Goal: Task Accomplishment & Management: Use online tool/utility

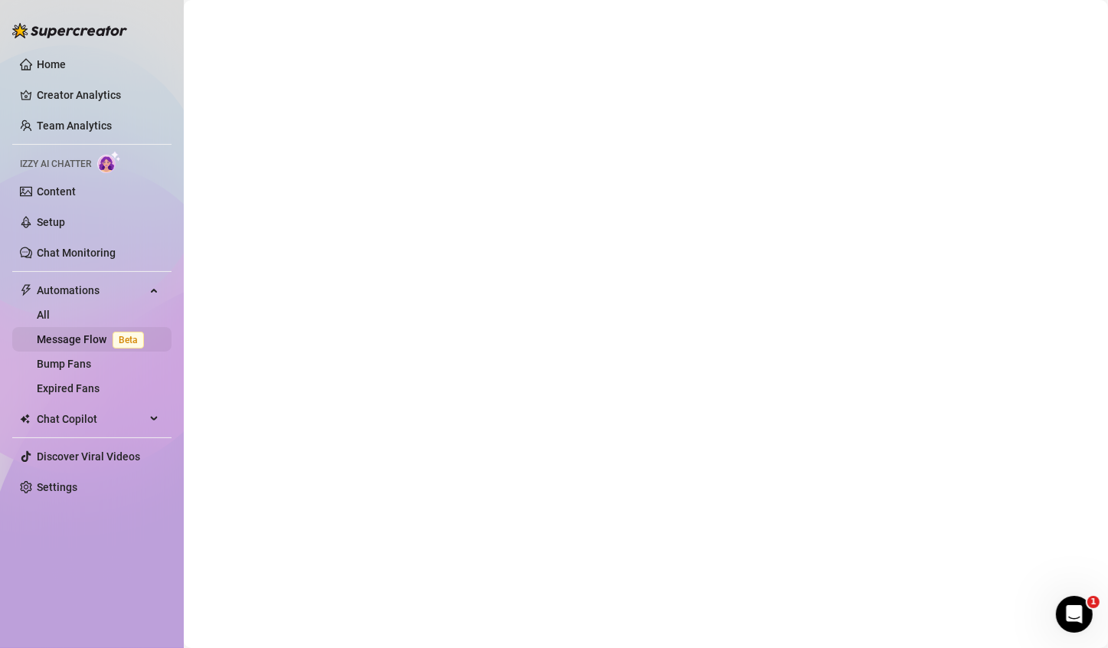
click at [73, 333] on link "Message Flow Beta" at bounding box center [93, 339] width 113 height 12
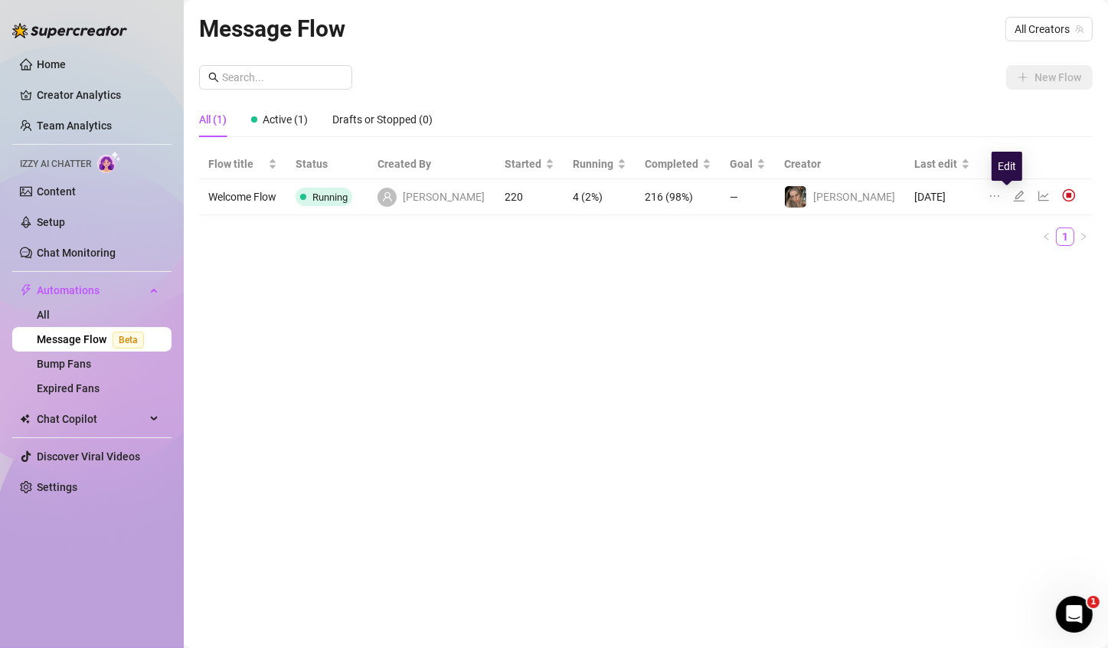
click at [1013, 193] on icon "edit" at bounding box center [1019, 196] width 12 height 12
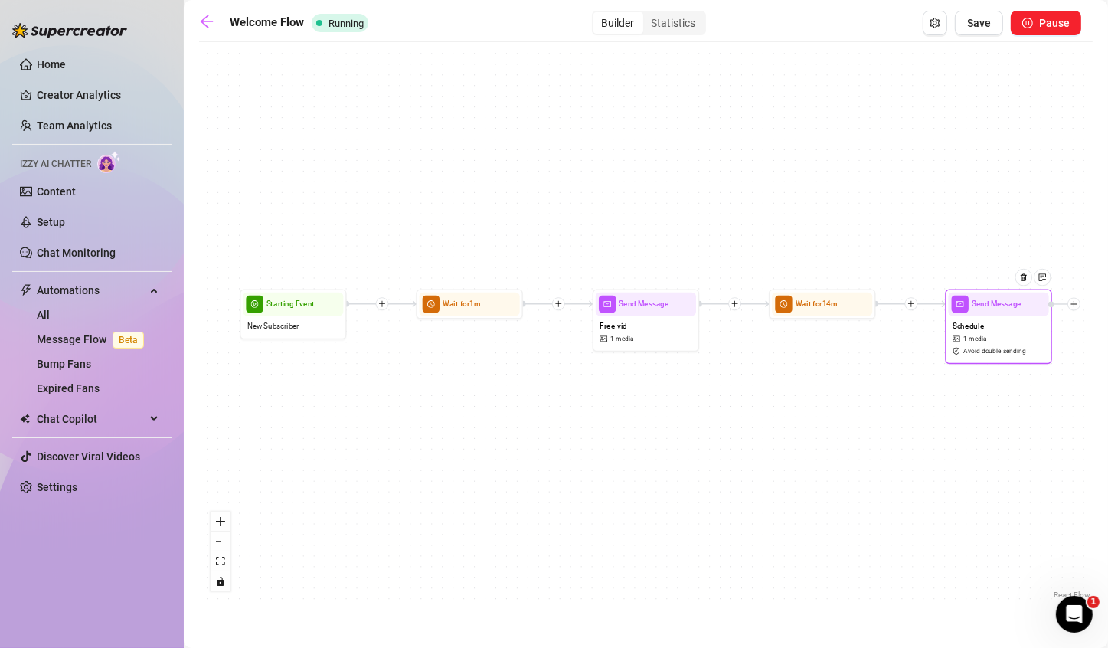
click at [961, 345] on div "Schedule 1 media Avoid double sending" at bounding box center [999, 337] width 100 height 44
type textarea "Oh, and here's my livestream and private video call availability schedule for t…"
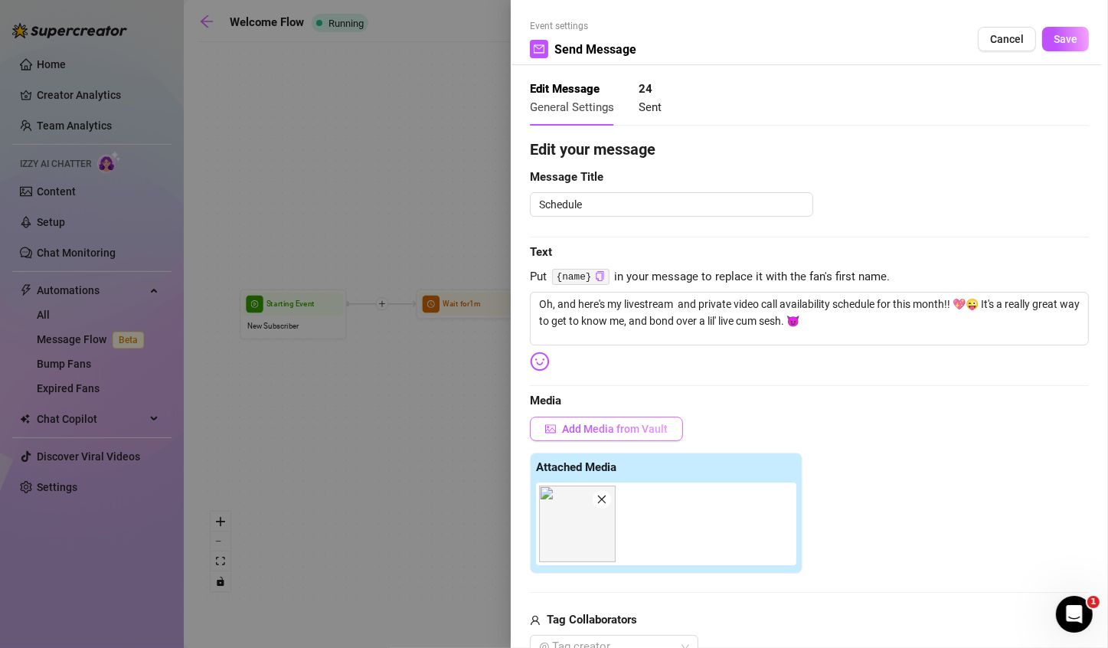
click at [639, 417] on button "Add Media from Vault" at bounding box center [606, 429] width 153 height 25
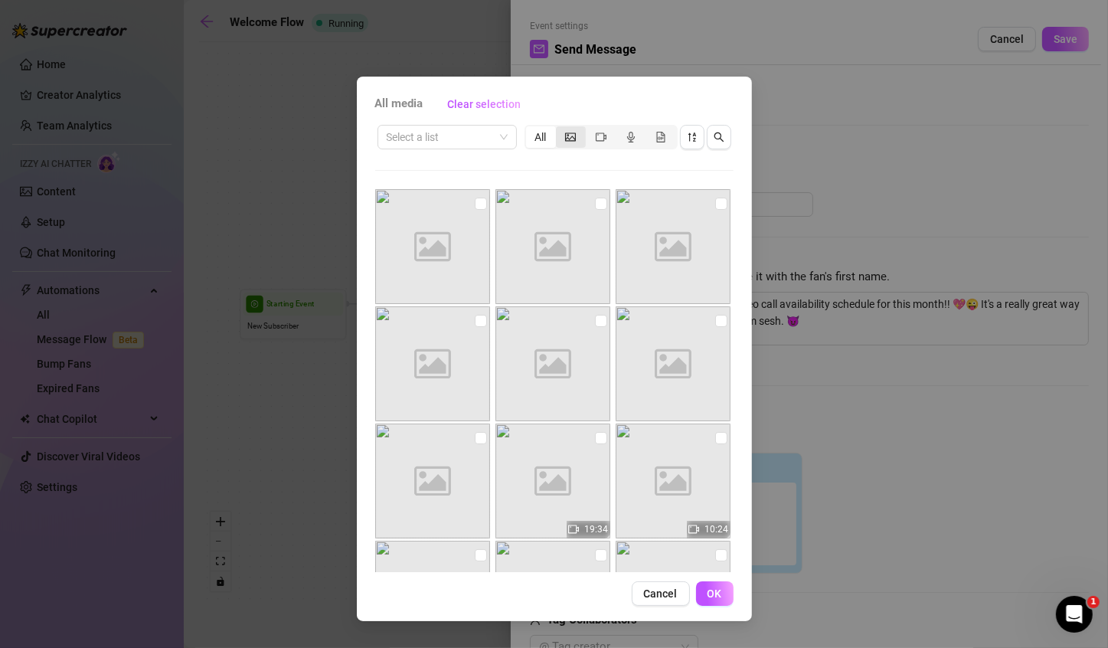
click at [578, 139] on div "segmented control" at bounding box center [571, 136] width 30 height 21
click at [560, 129] on input "segmented control" at bounding box center [560, 129] width 0 height 0
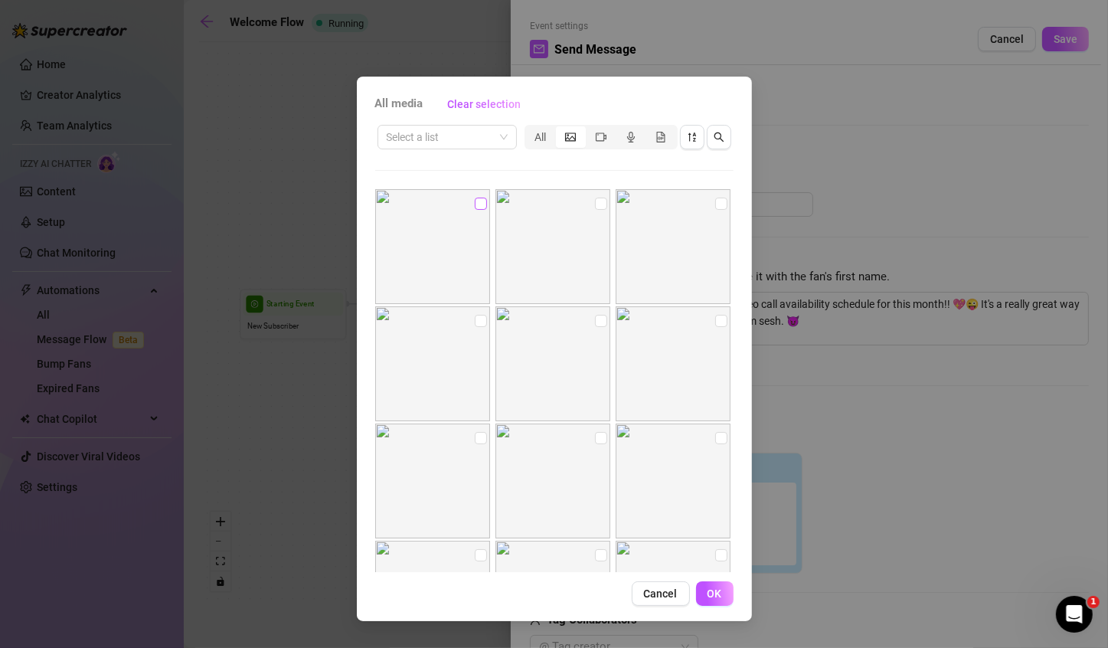
click at [480, 196] on label at bounding box center [481, 203] width 12 height 17
click at [480, 198] on input "checkbox" at bounding box center [481, 204] width 12 height 12
checkbox input "true"
click at [709, 593] on span "OK" at bounding box center [714, 593] width 15 height 12
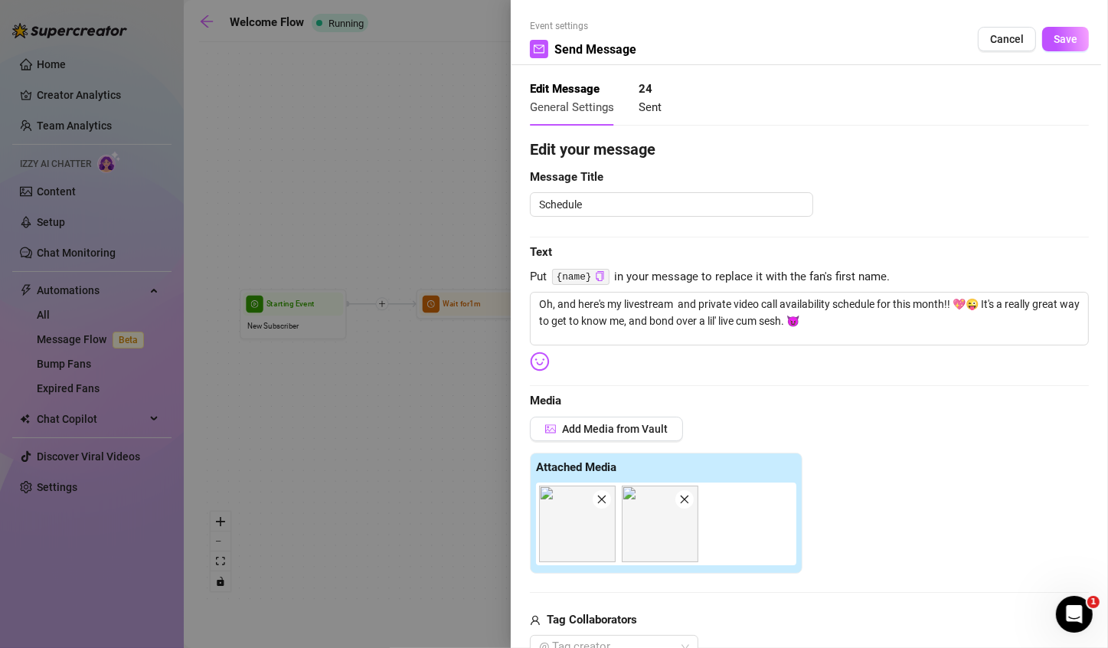
click at [603, 504] on icon "close" at bounding box center [601, 499] width 11 height 11
click at [675, 303] on textarea "Oh, and here's my livestream and private video call availability schedule for t…" at bounding box center [809, 319] width 559 height 54
type textarea "Oh, and here's my livestream s and private video call availability schedule for…"
type textarea "Oh, and here's my livestream sc and private video call availability schedule fo…"
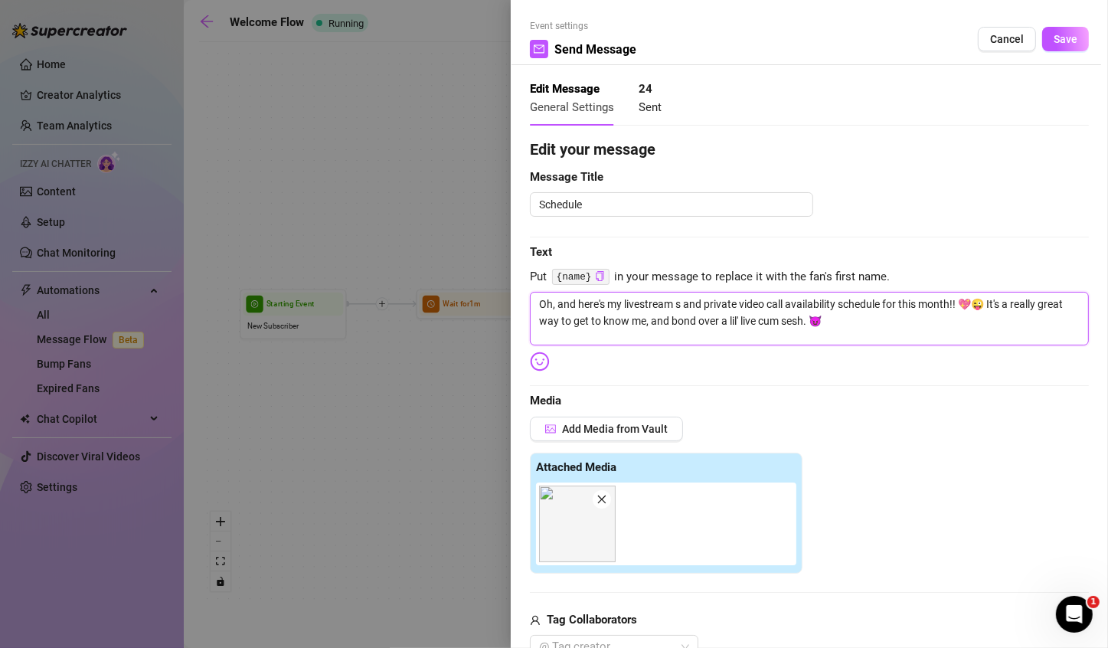
type textarea "Oh, and here's my livestream sc and private video call availability schedule fo…"
type textarea "Oh, and here's my livestream sch and private video call availability schedule f…"
type textarea "Oh, and here's my livestream sche and private video call availability schedule …"
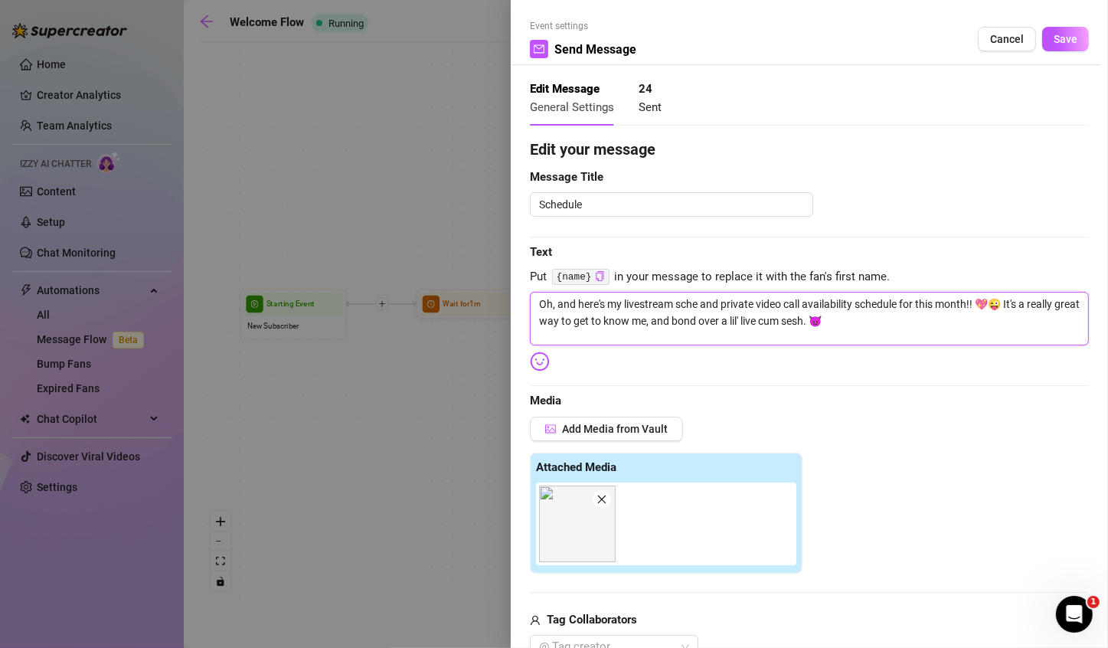
type textarea "Oh, and here's my livestream sched and private video call availability schedule…"
type textarea "Oh, and here's my livestream schedu and private video call availability schedul…"
type textarea "Oh, and here's my livestream schedul and private video call availability schedu…"
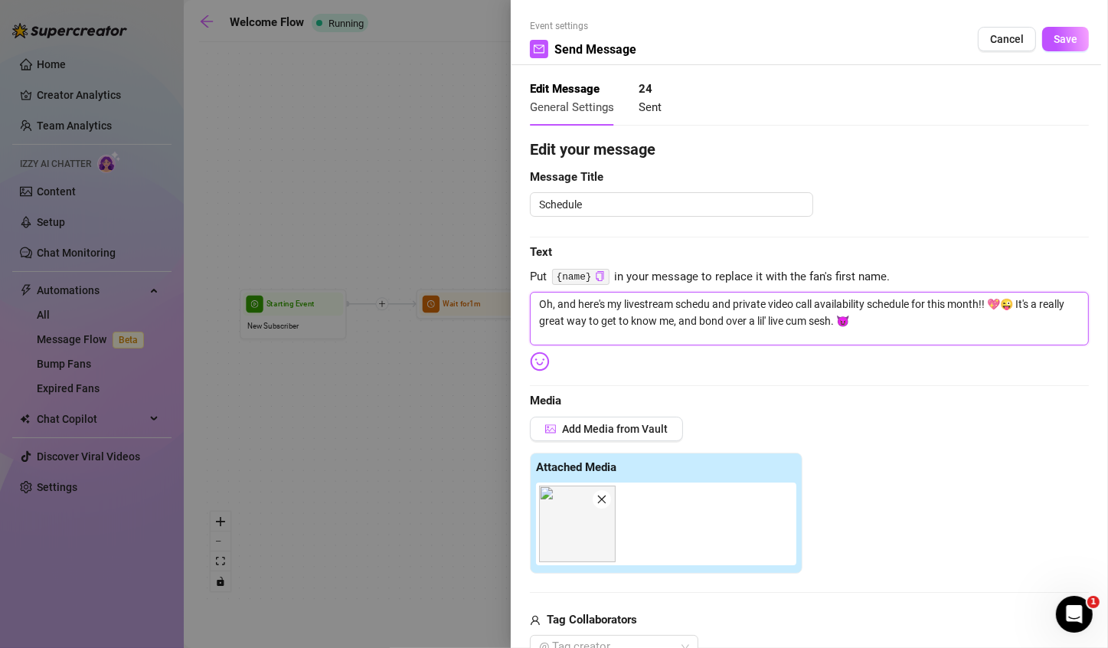
type textarea "Oh, and here's my livestream schedul and private video call availability schedu…"
type textarea "Oh, and here's my livestream schedule and private video call availability sched…"
click at [900, 305] on textarea "Oh, and here's my livestream schedule and private video call availability sched…" at bounding box center [809, 319] width 559 height 54
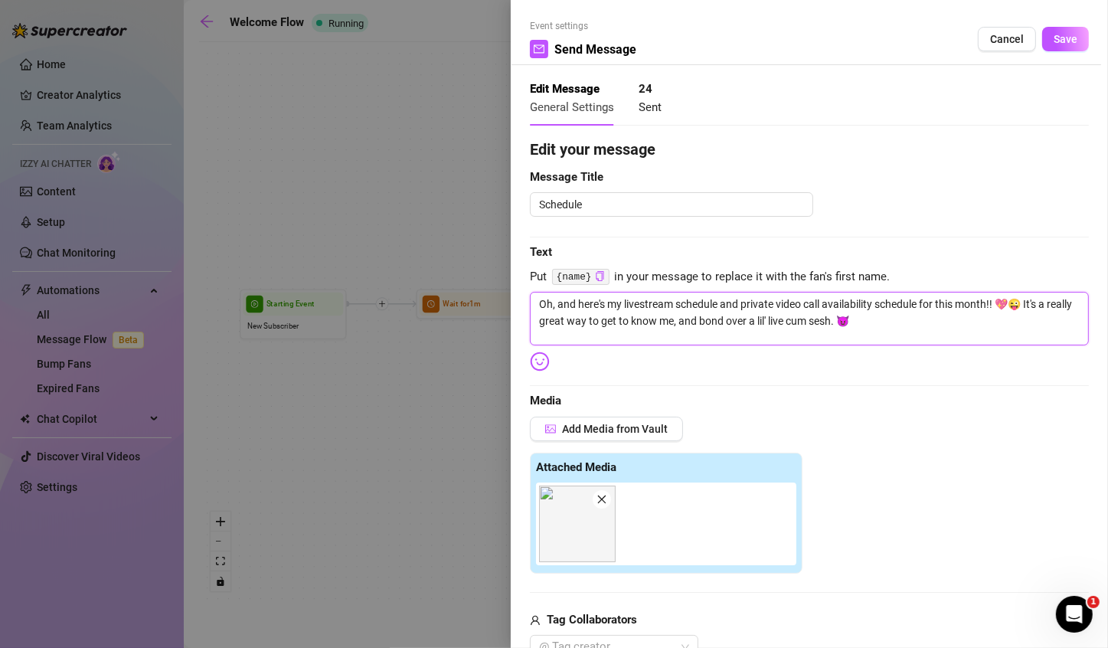
type textarea "Oh, and here's my livestream schedule and private video call availability for t…"
click at [988, 296] on textarea "Oh, and here's my livestream schedule and private video call availability for t…" at bounding box center [809, 319] width 559 height 54
click at [983, 300] on textarea "Oh, and here's my livestream schedule and private video call availability for t…" at bounding box center [809, 319] width 559 height 54
type textarea "Oh, and here's my livestream schedule and private video call availability for t…"
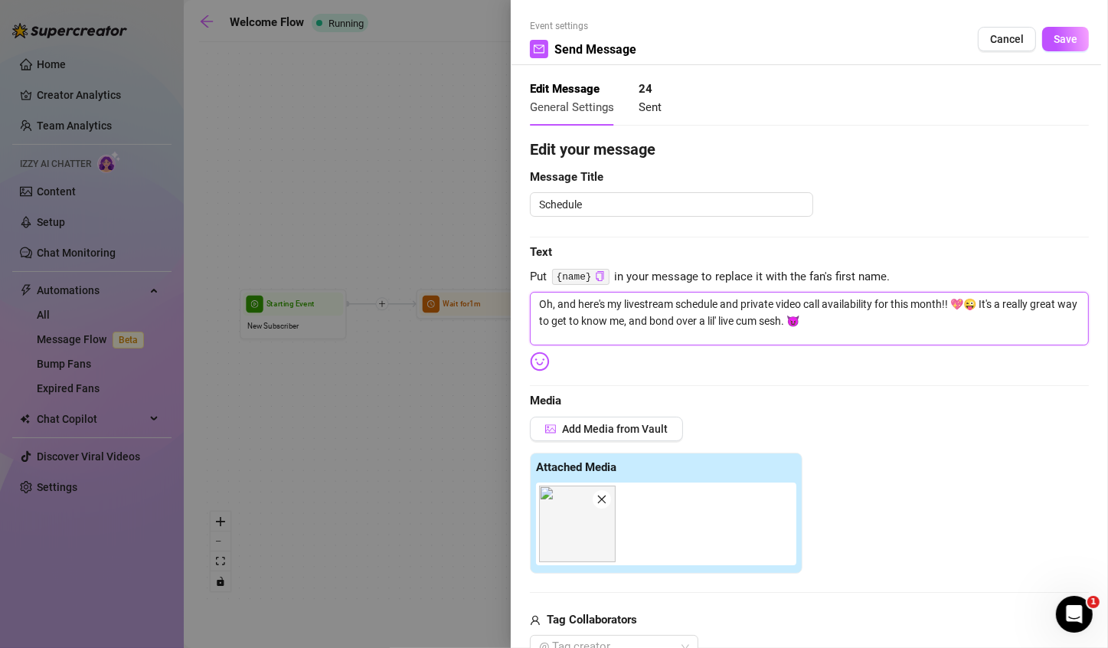
type textarea "Oh, and here's my livestream schedule and private video call availability for t…"
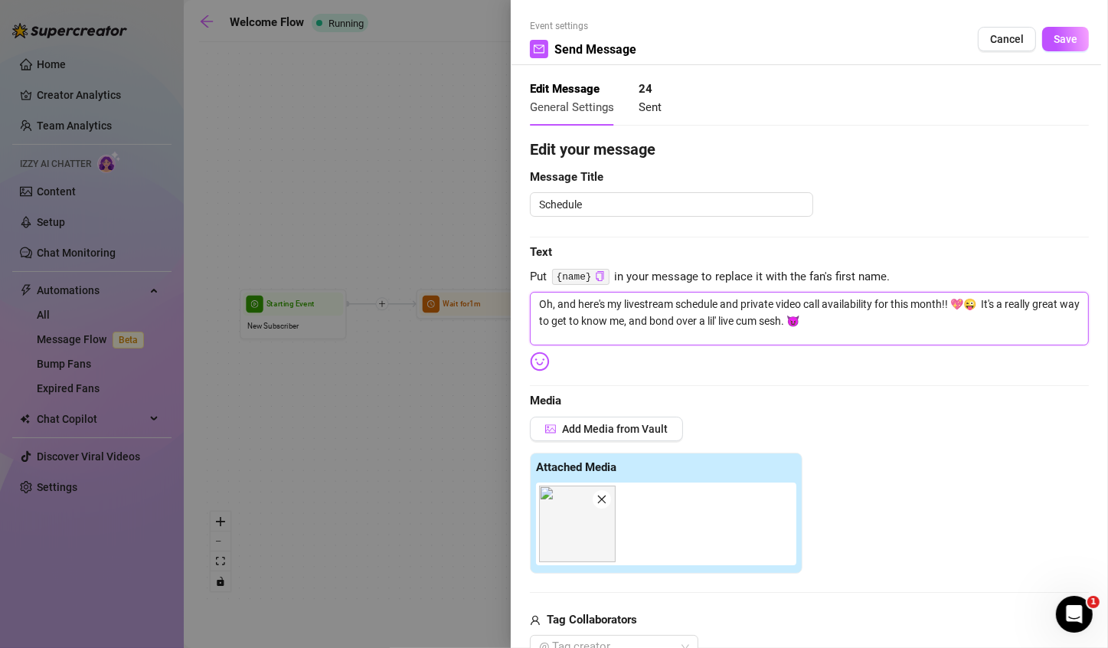
type textarea "Oh, and here's my livestream schedule and private video call availability for t…"
click at [982, 303] on textarea "Oh, and here's my livestream schedule and private video call availability for t…" at bounding box center [809, 319] width 559 height 54
click at [802, 319] on textarea "Oh, and here's my livestream schedule and private video call availability for t…" at bounding box center [809, 319] width 559 height 54
click at [807, 321] on textarea "Oh, and here's my livestream schedule and private video call availability for t…" at bounding box center [809, 319] width 559 height 54
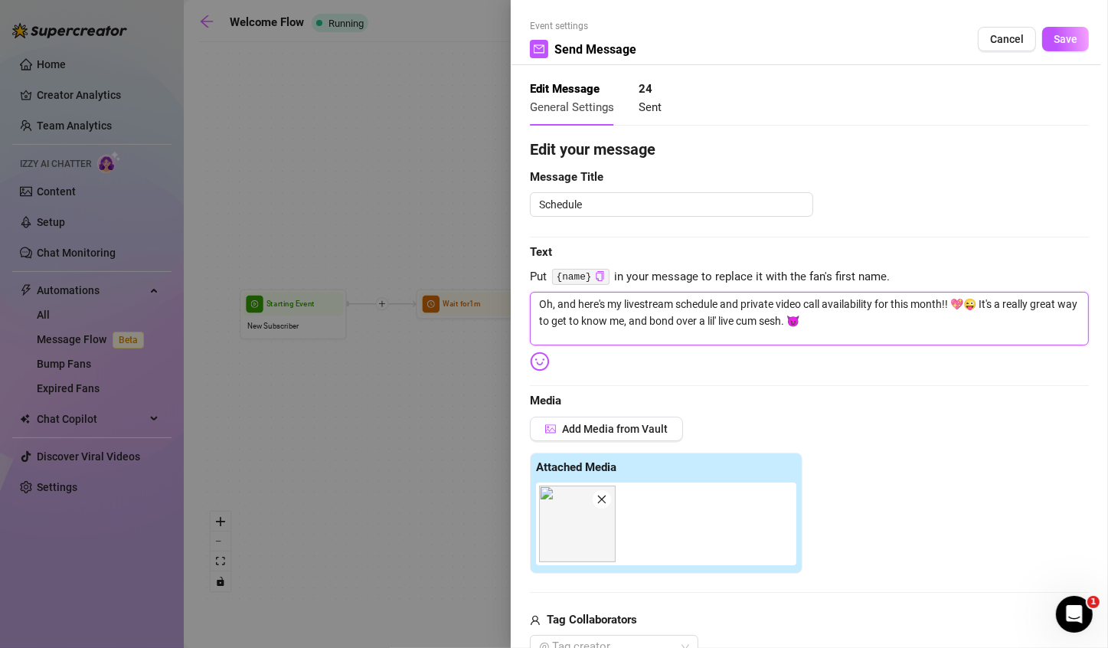
click at [841, 325] on textarea "Oh, and here's my livestream schedule and private video call availability for t…" at bounding box center [809, 319] width 559 height 54
click at [983, 304] on textarea "Oh, and here's my livestream schedule and private video call availability for t…" at bounding box center [809, 319] width 559 height 54
type textarea "Oh, and here's my livestream schedule and private video call availability for t…"
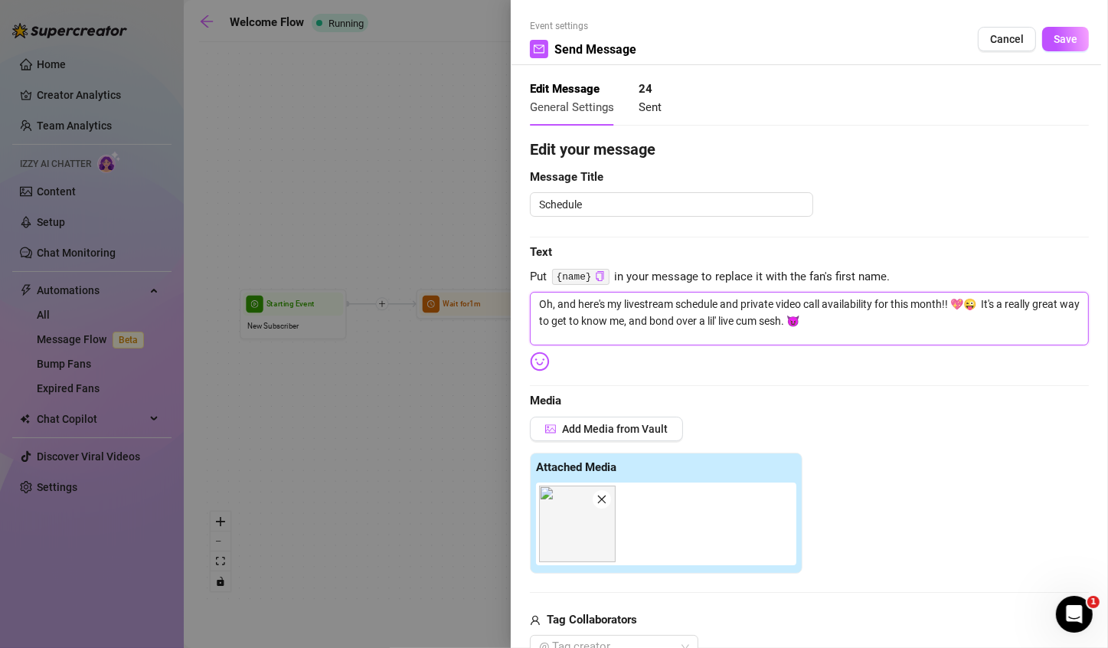
type textarea "Oh, and here's my livestream schedule and private video call availability for t…"
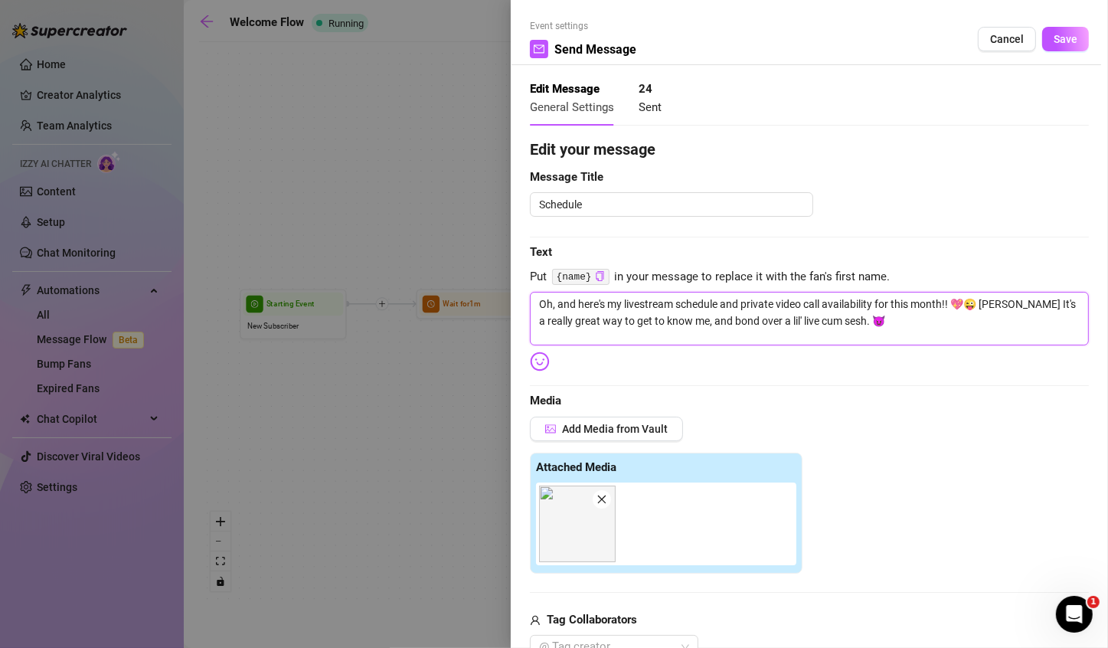
type textarea "Oh, and here's my livestream schedule and private video call availability for t…"
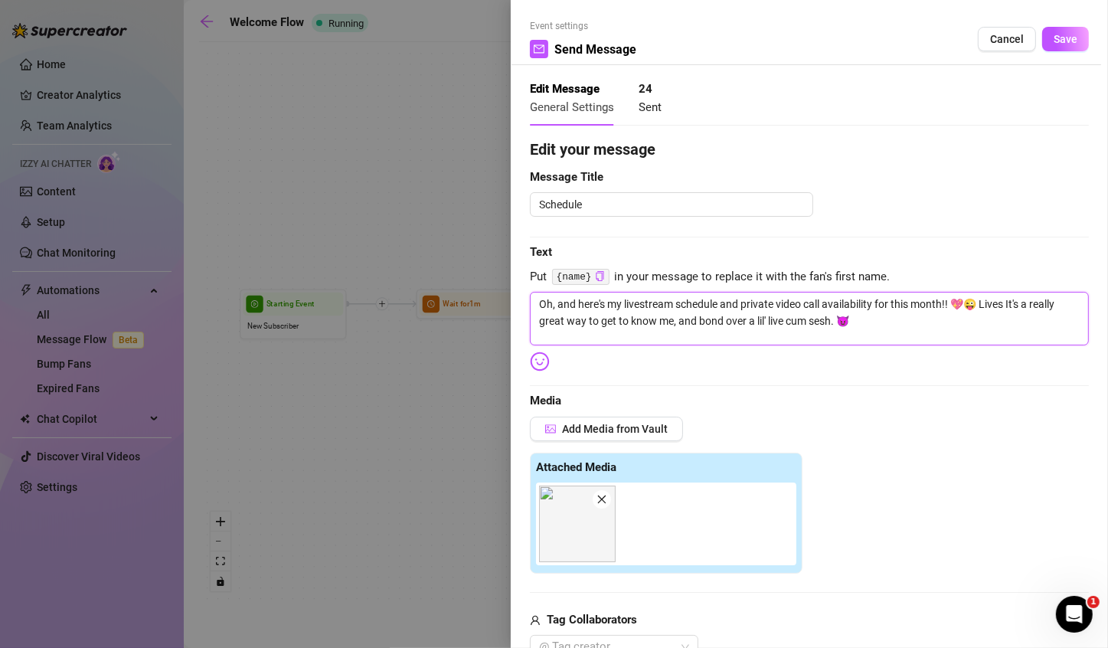
type textarea "Oh, and here's my livestream schedule and private video call availability for t…"
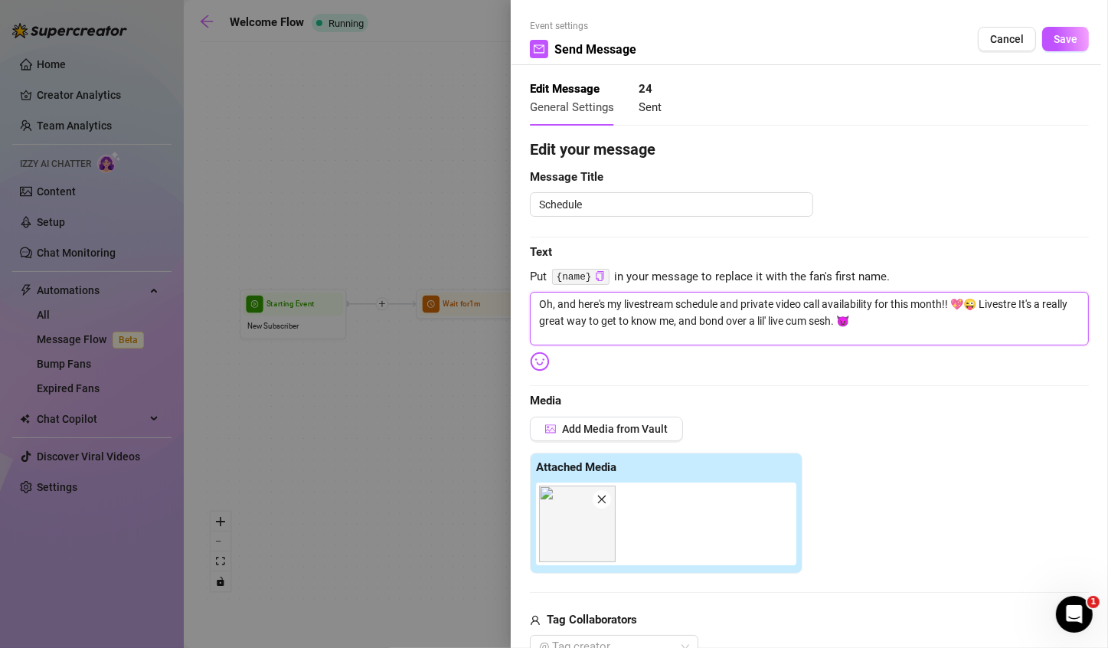
type textarea "Oh, and here's my livestream schedule and private video call availability for t…"
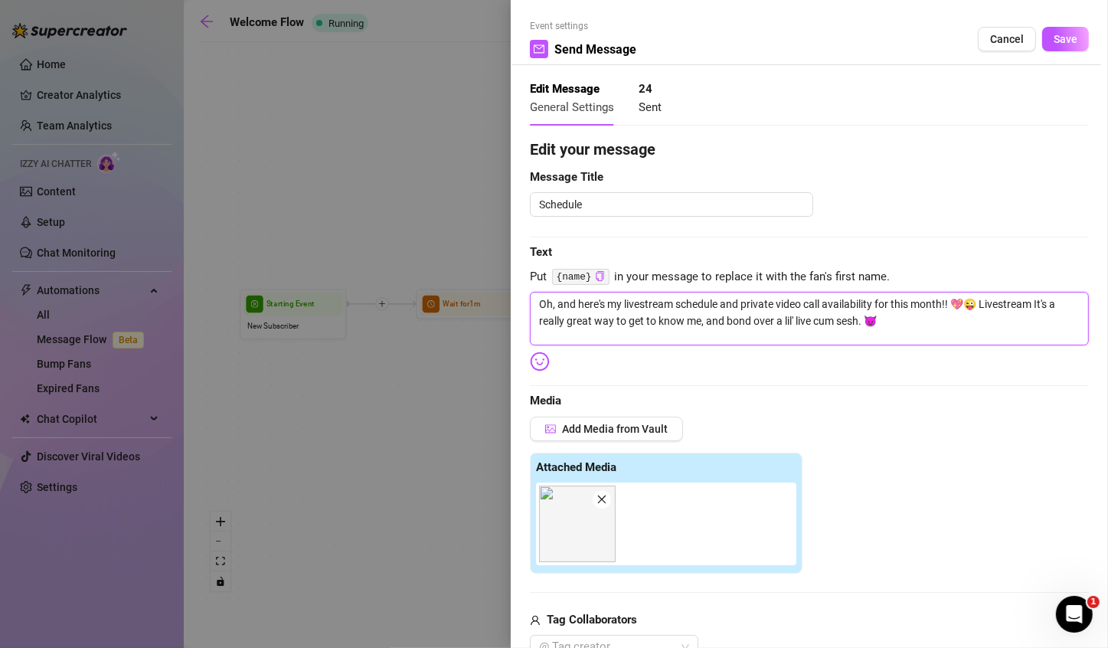
type textarea "Oh, and here's my livestream schedule and private video call availability for t…"
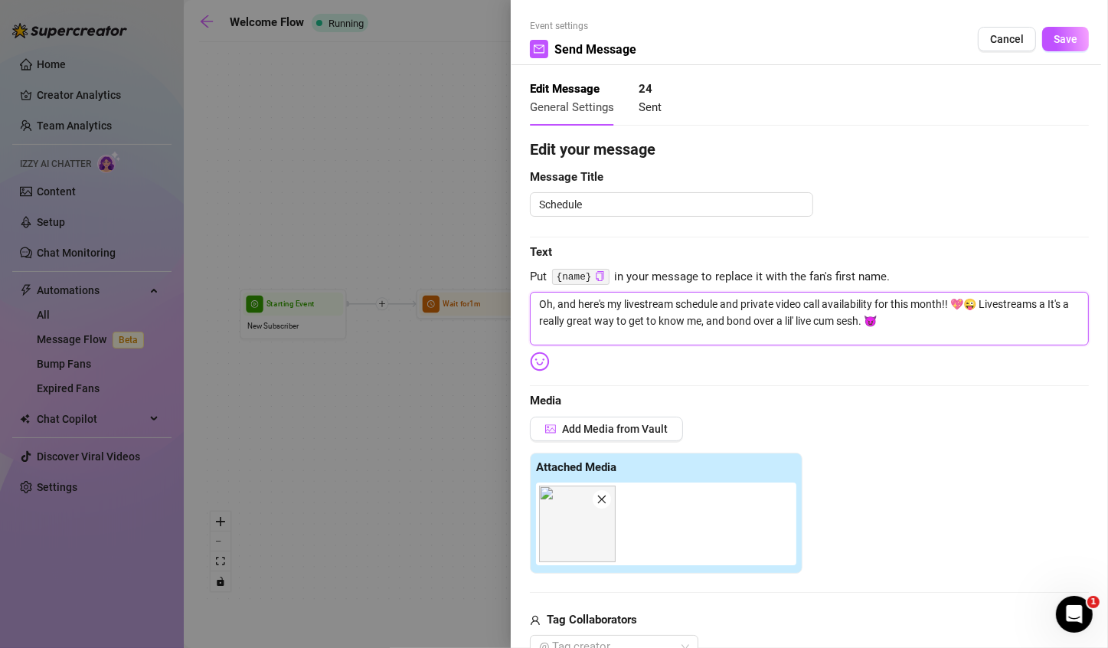
type textarea "Oh, and here's my livestream schedule and private video call availability for t…"
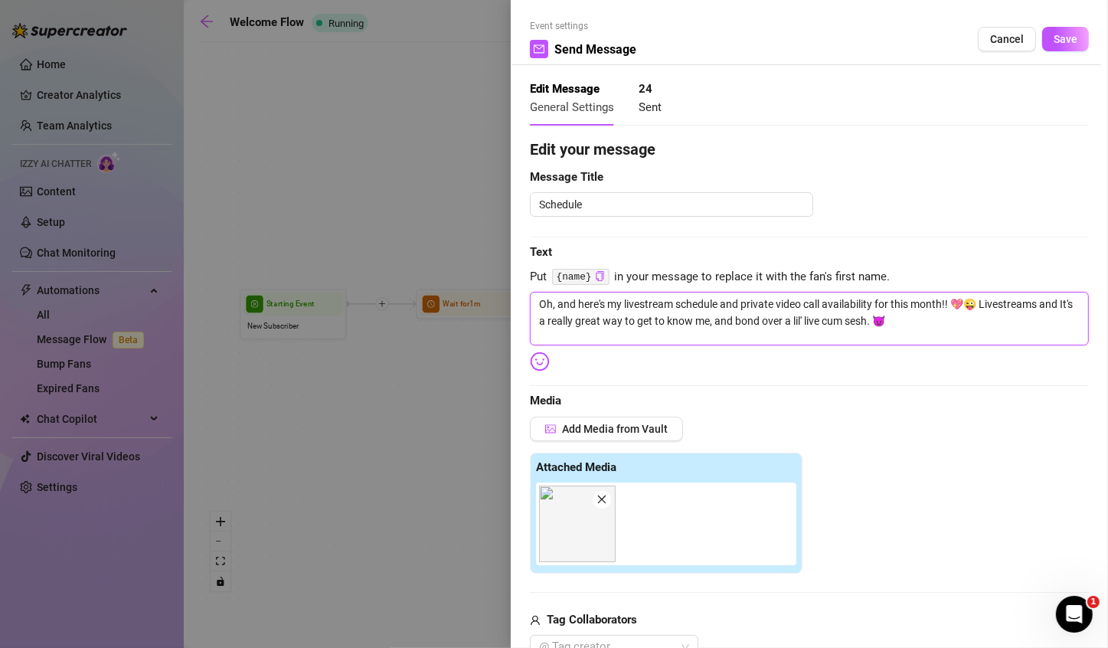
type textarea "Oh, and here's my livestream schedule and private video call availability for t…"
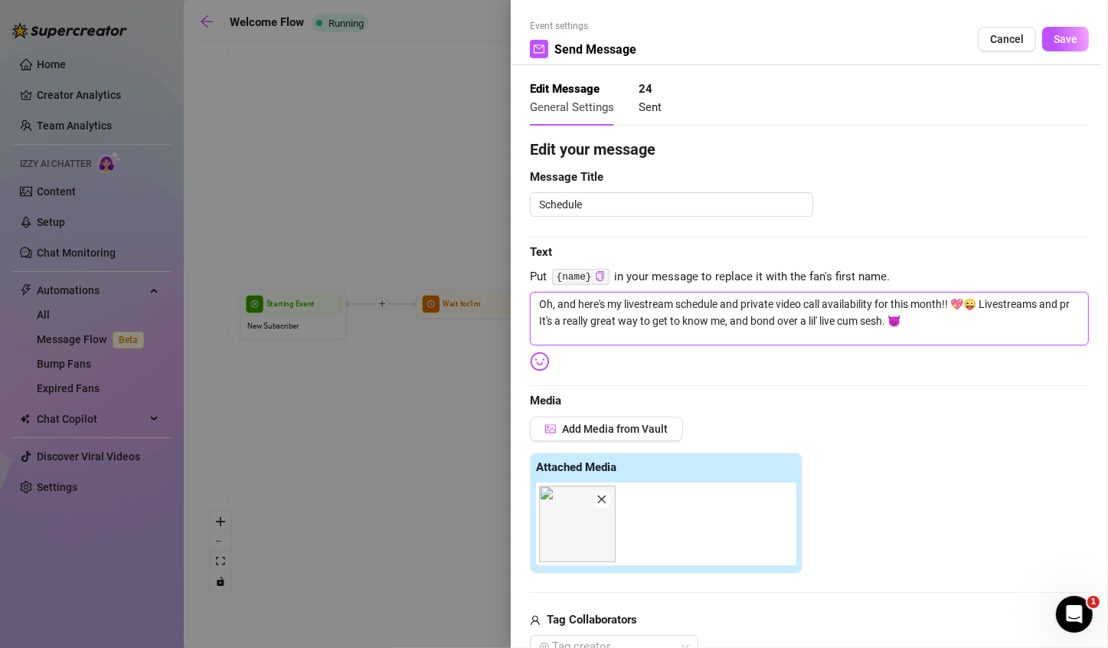
type textarea "Oh, and here's my livestream schedule and private video call availability for t…"
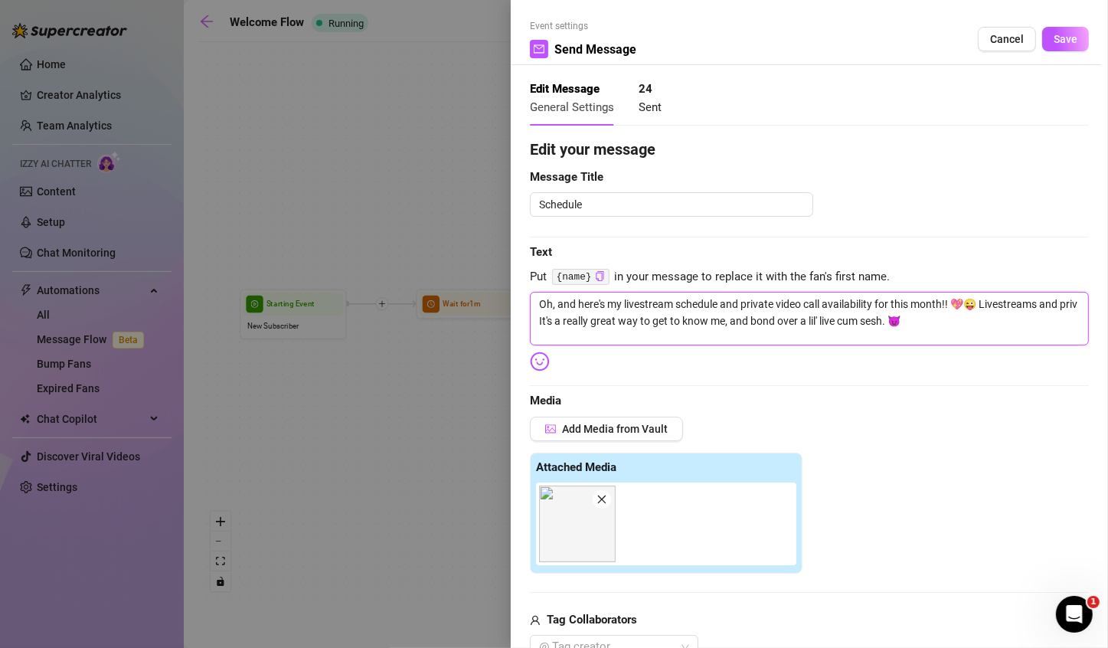
type textarea "Oh, and here's my livestream schedule and private video call availability for t…"
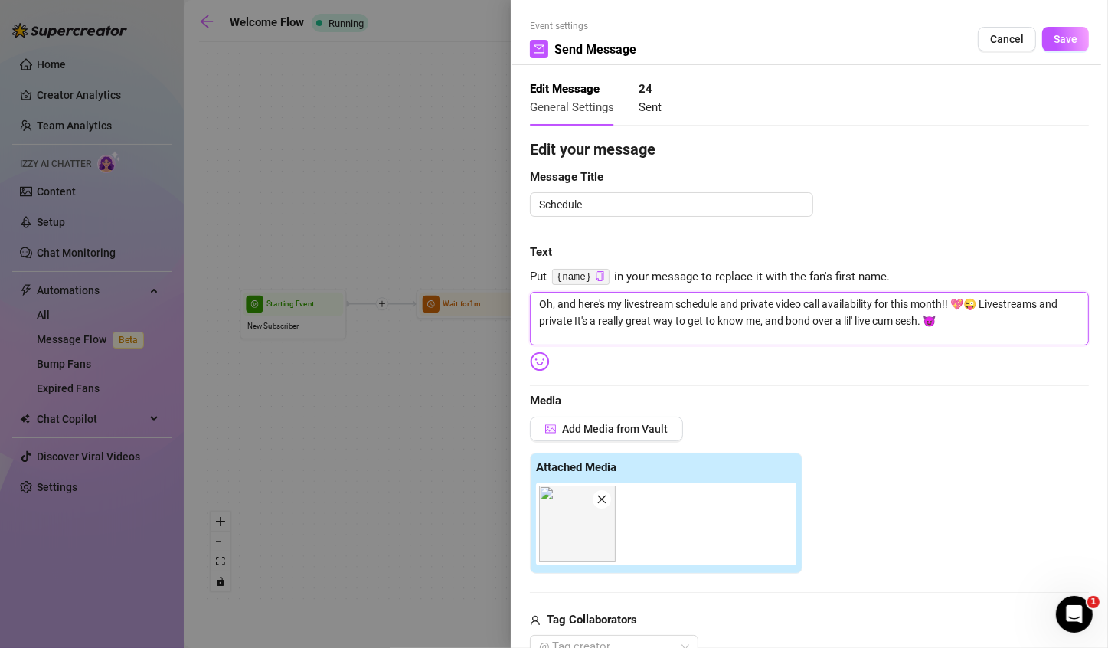
type textarea "Oh, and here's my livestream schedule and private video call availability for t…"
click at [589, 319] on textarea "Oh, and here's my livestream schedule and private video call availability for t…" at bounding box center [809, 319] width 559 height 54
click at [583, 324] on textarea "Oh, and here's my livestream schedule and private video call availability for t…" at bounding box center [809, 319] width 559 height 54
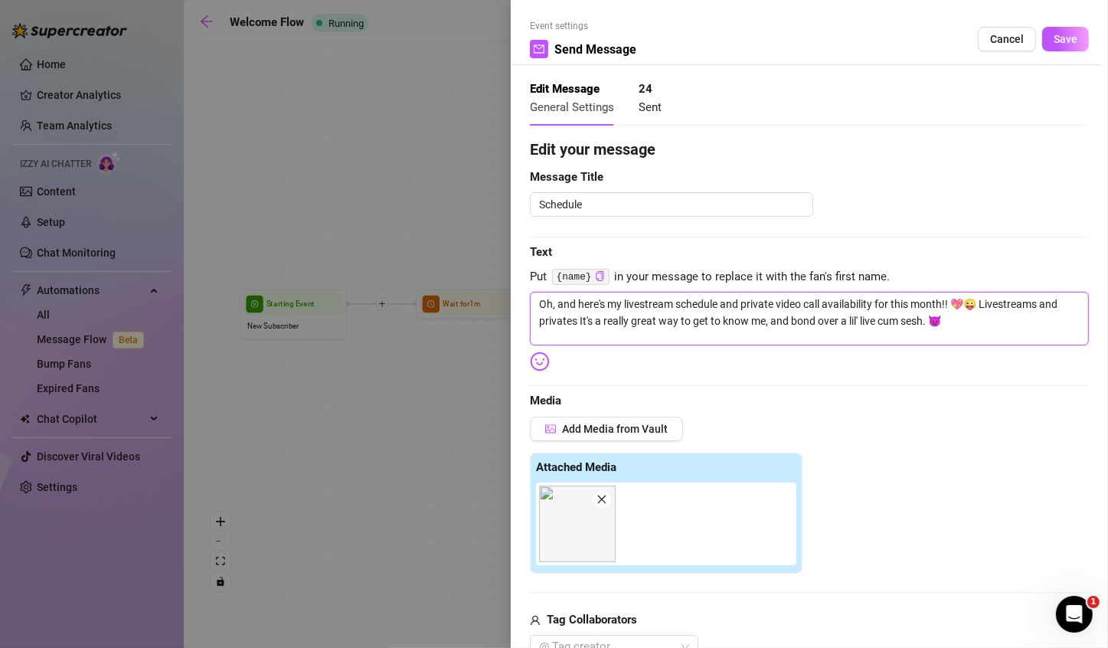
type textarea "Oh, and here's my livestream schedule and private video call availability for t…"
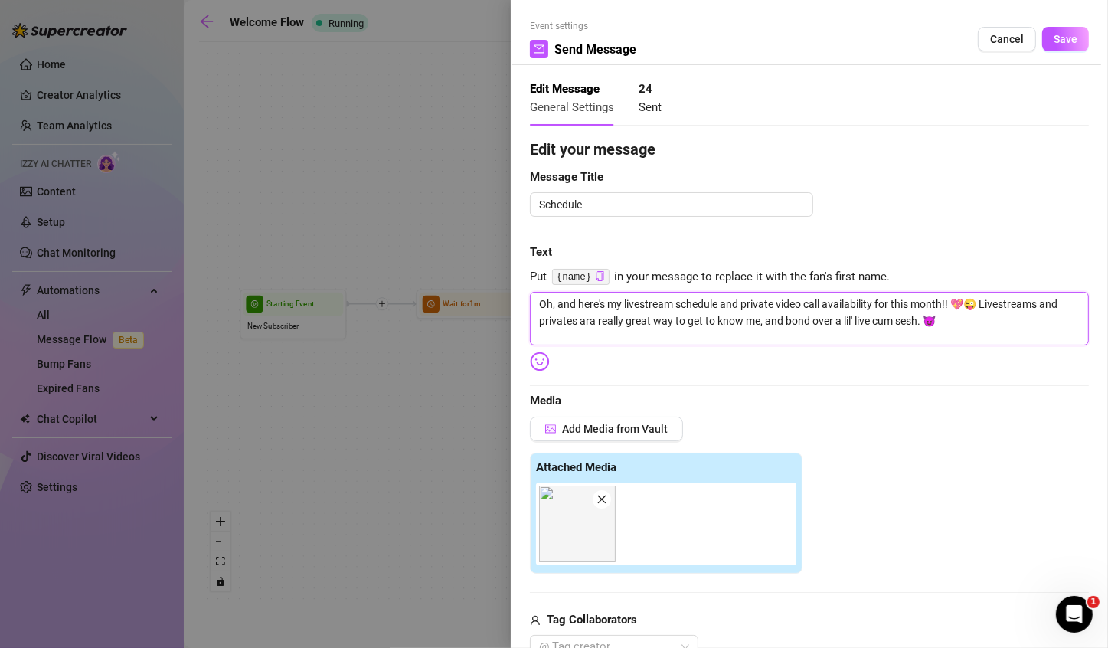
type textarea "Oh, and here's my livestream schedule and private video call availability for t…"
click at [936, 323] on textarea "Oh, and here's my livestream schedule and private video call availability for t…" at bounding box center [809, 319] width 559 height 54
type textarea "Oh, and here's my livestream schedule and private video call availability for t…"
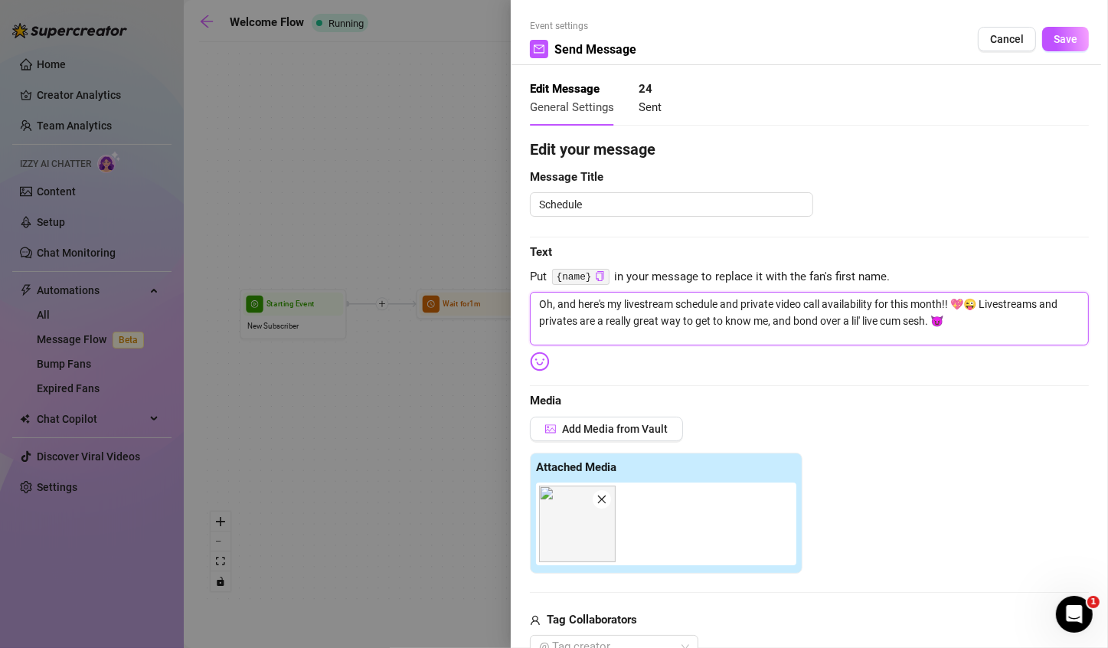
type textarea "Oh, and here's my livestream schedule and private video call availability for t…"
click at [963, 321] on textarea "Oh, and here's my livestream schedule and private video call availability for t…" at bounding box center [809, 319] width 559 height 54
type textarea "Oh, and here's my livestream schedule and private video call availability for t…"
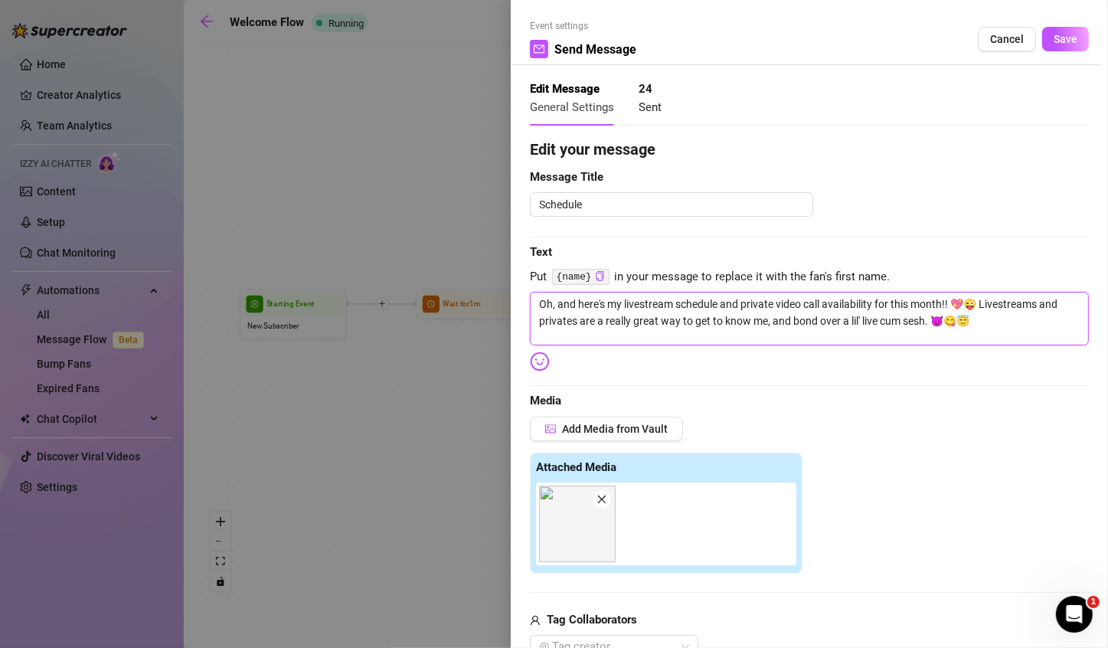
type textarea "Oh, and here's my livestream schedule and private video call availability for t…"
click at [591, 319] on textarea "Oh, and here's my livestream schedule and private video call availability for t…" at bounding box center [809, 319] width 559 height 54
click at [604, 322] on textarea "Oh, and here's my livestream schedule and private video call availability for t…" at bounding box center [809, 319] width 559 height 54
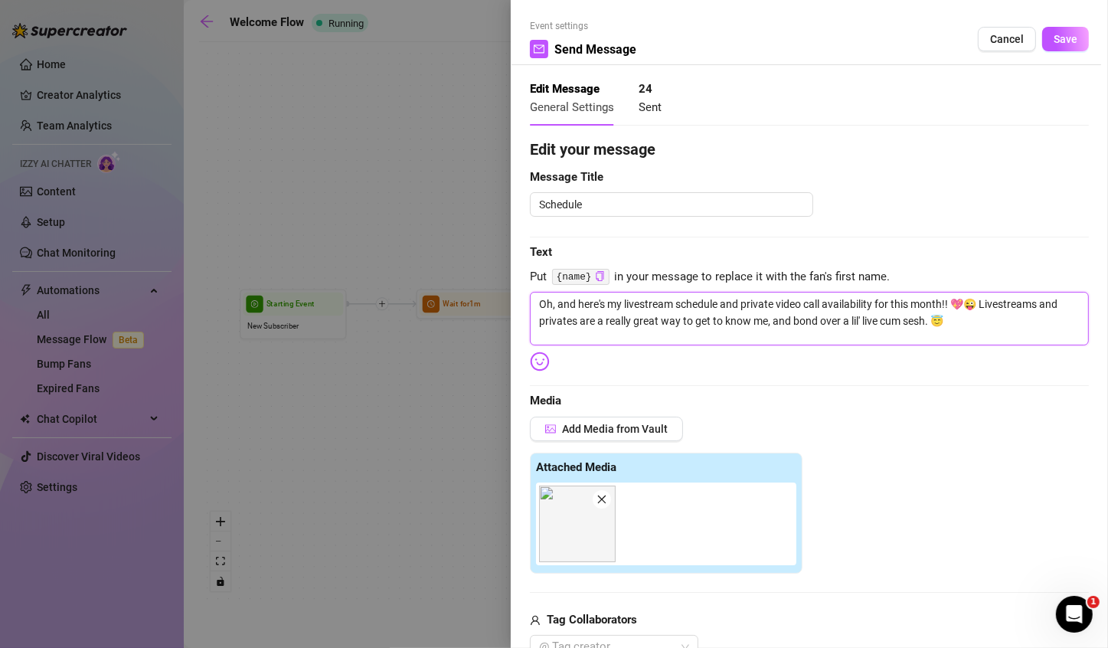
type textarea "Oh, and here's my livestream schedule and private video call availability for t…"
click at [668, 323] on textarea "Oh, and here's my livestream schedule and private video call availability for t…" at bounding box center [809, 319] width 559 height 54
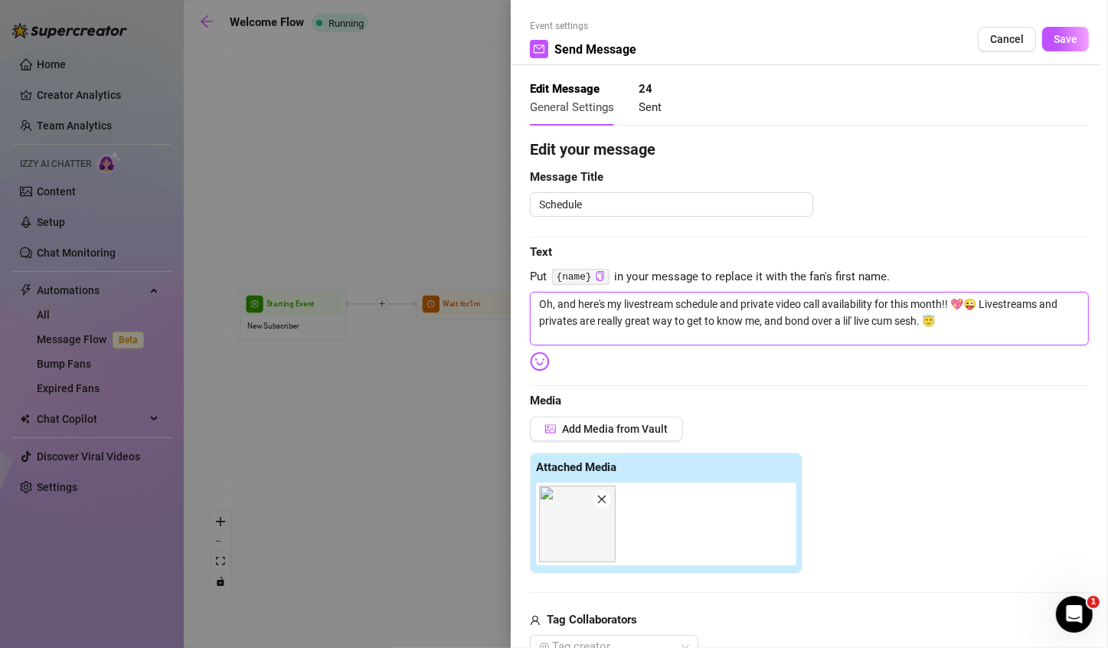
type textarea "Oh, and here's my livestream schedule and private video call availability for t…"
click at [1054, 38] on span "Save" at bounding box center [1066, 39] width 24 height 12
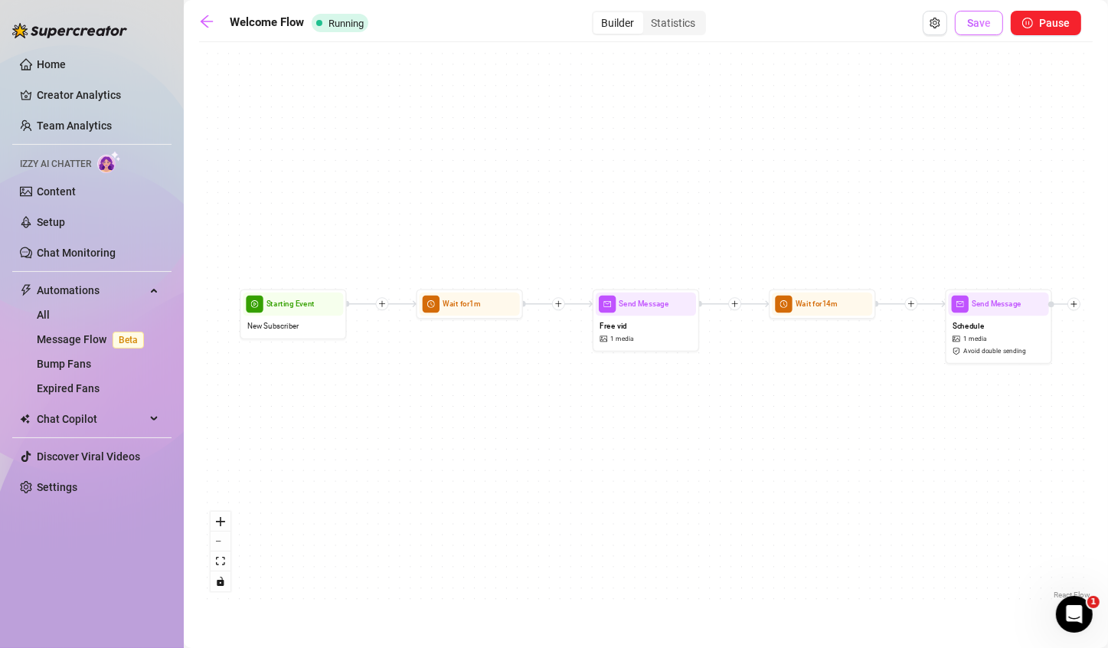
click at [983, 21] on span "Save" at bounding box center [979, 23] width 24 height 12
click at [966, 344] on div "Schedule 1 media Avoid double sending" at bounding box center [999, 337] width 100 height 44
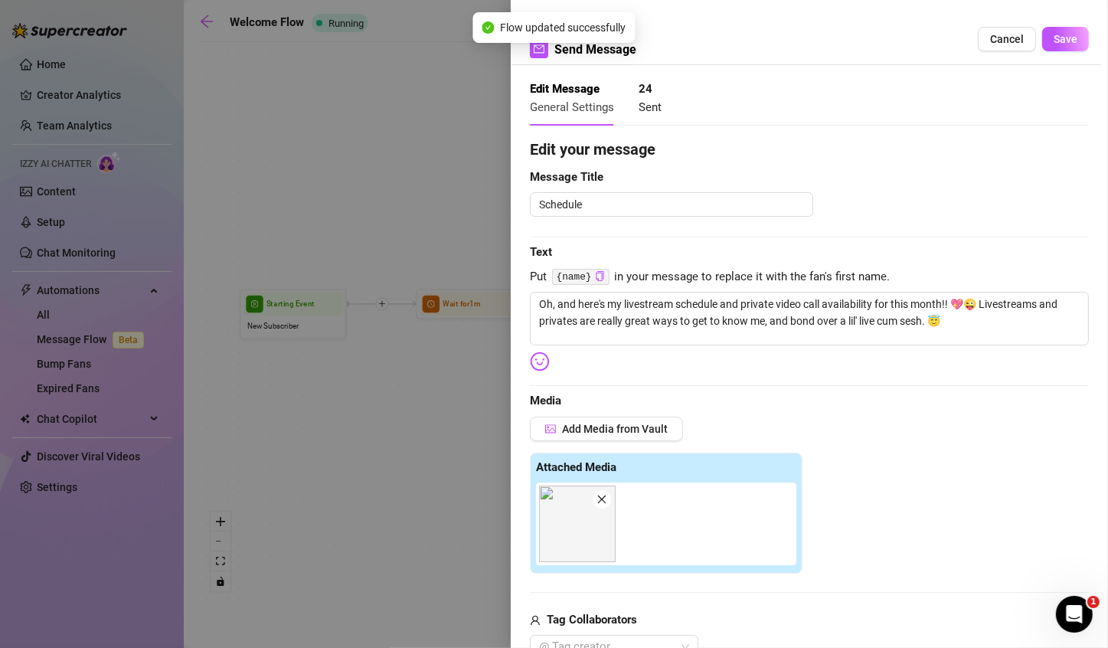
type textarea "Oh, and here's my livestream schedule and private video call availability for t…"
click at [1063, 36] on span "Save" at bounding box center [1066, 39] width 24 height 12
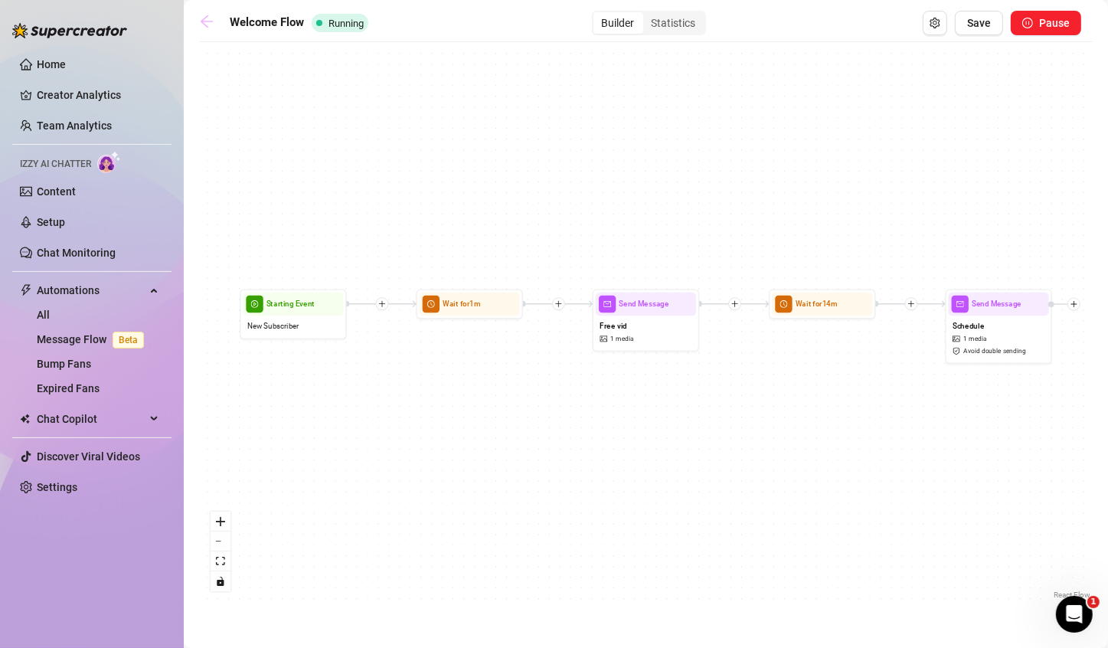
click at [204, 28] on icon "arrow-left" at bounding box center [206, 21] width 15 height 15
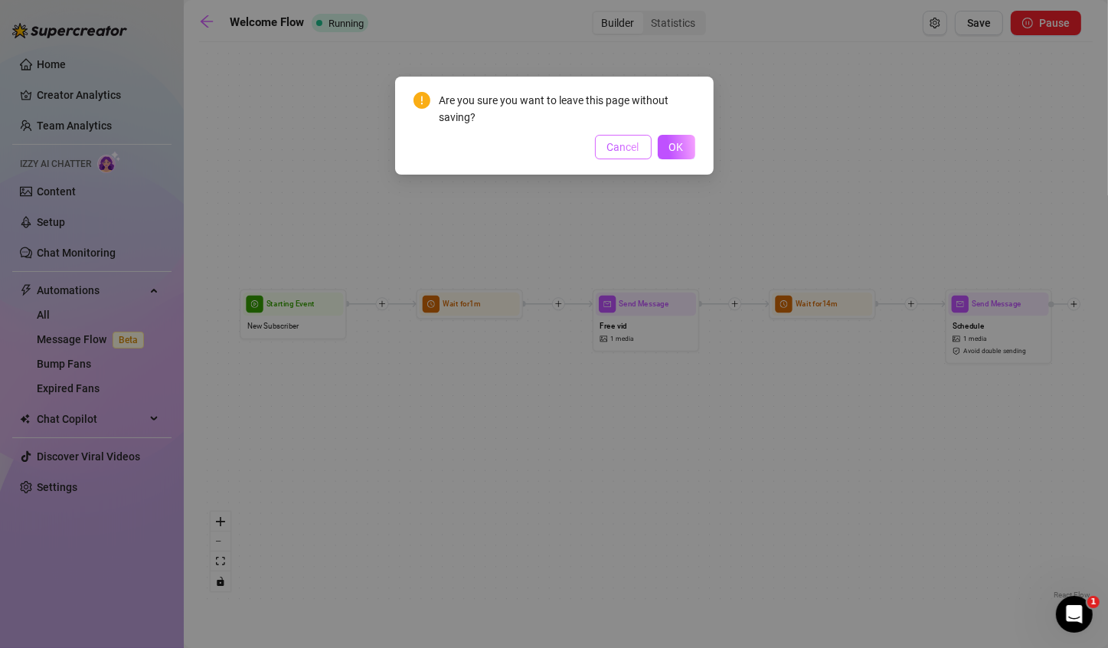
click at [644, 144] on button "Cancel" at bounding box center [623, 147] width 57 height 25
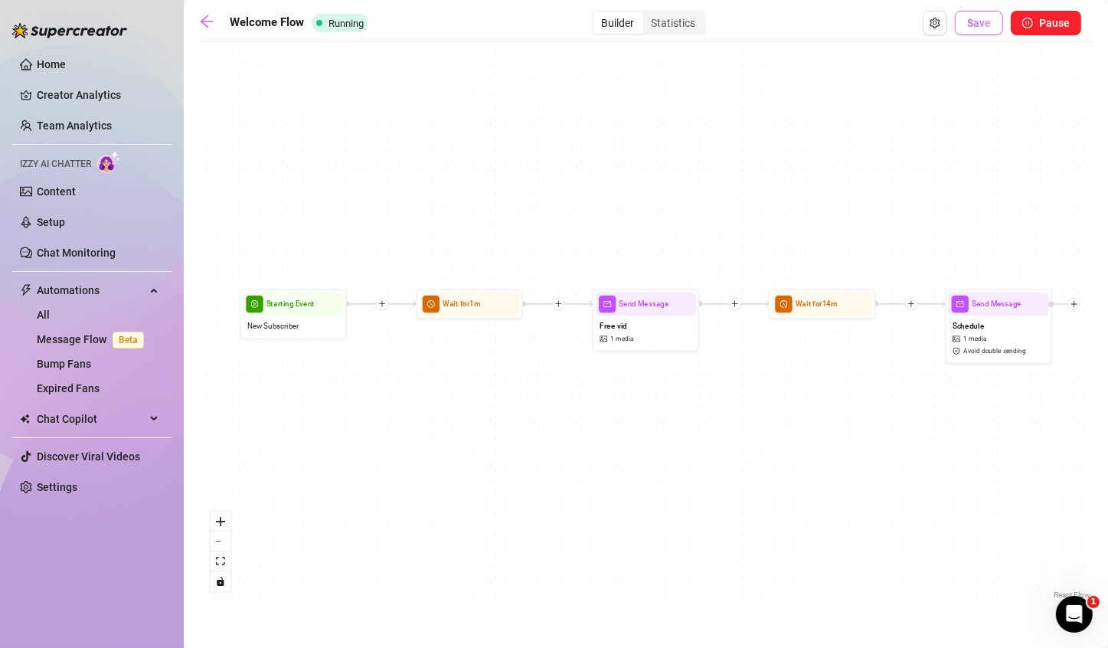
click at [997, 20] on button "Save" at bounding box center [979, 23] width 48 height 25
click at [213, 21] on icon "arrow-left" at bounding box center [207, 21] width 12 height 12
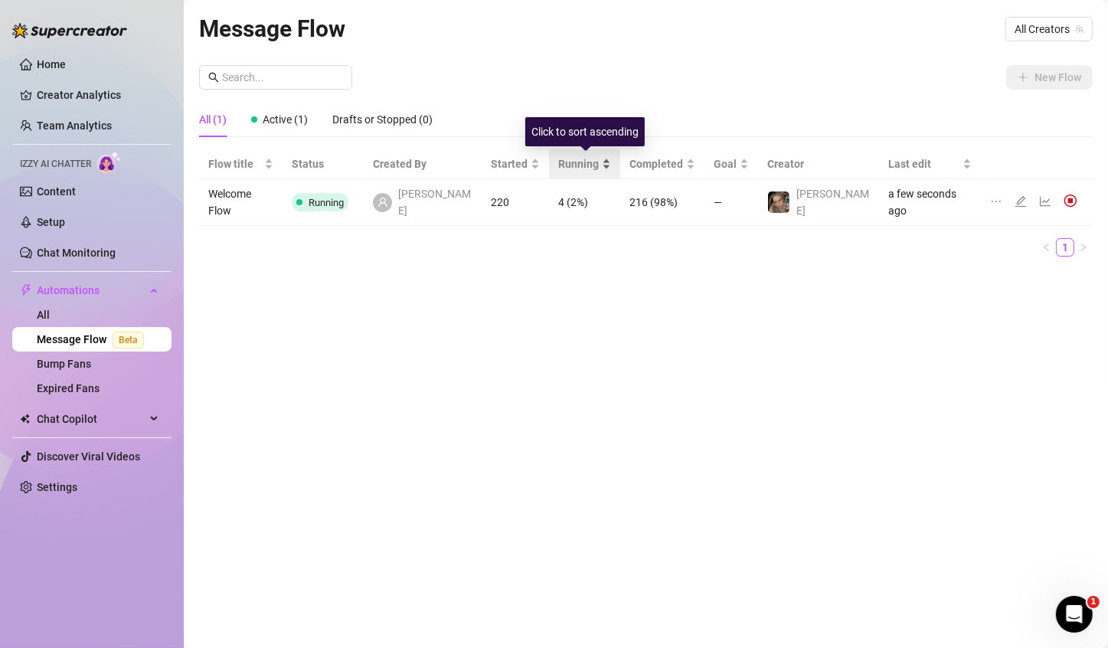
click at [571, 159] on span "Running" at bounding box center [578, 163] width 41 height 17
